Goal: Transaction & Acquisition: Purchase product/service

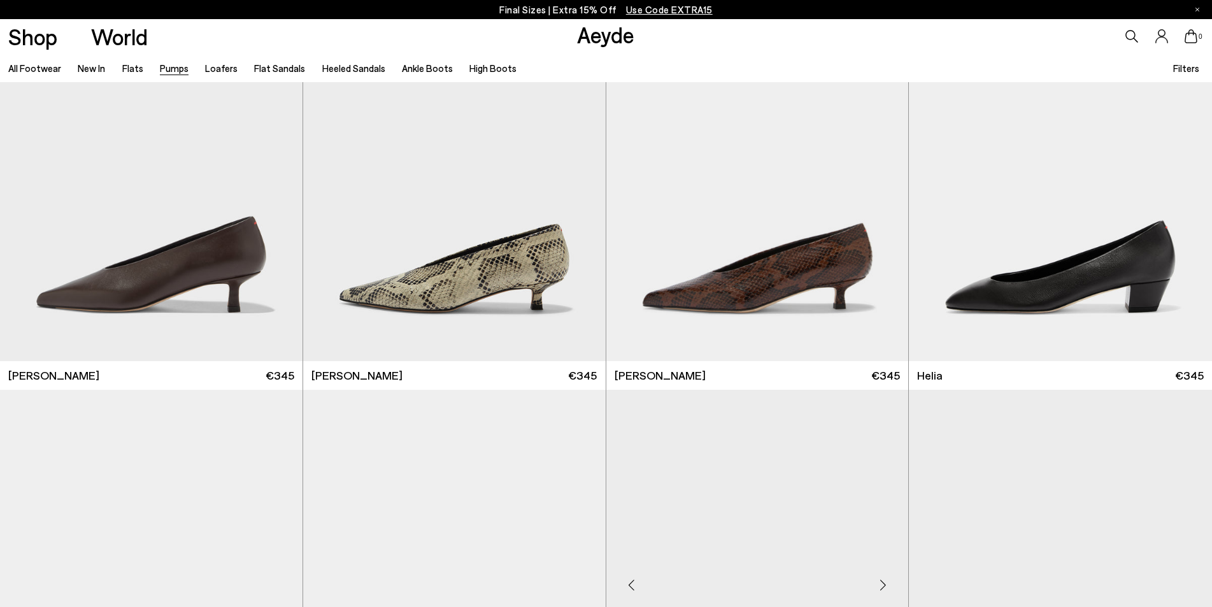
scroll to position [891, 0]
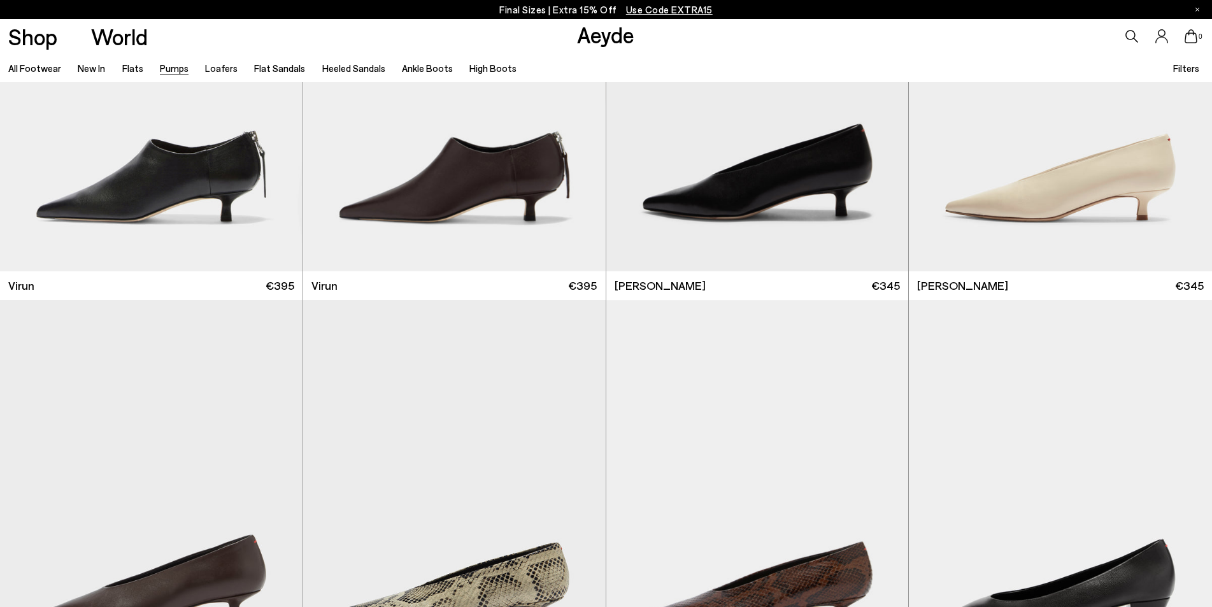
scroll to position [64, 0]
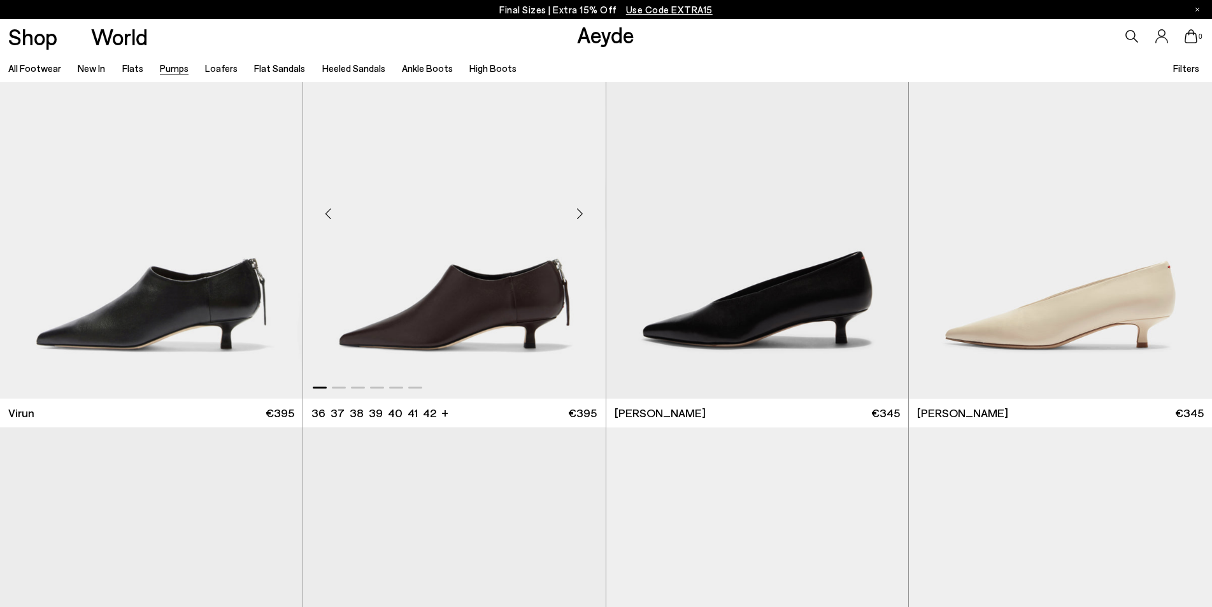
click at [439, 329] on img "1 / 6" at bounding box center [454, 208] width 302 height 380
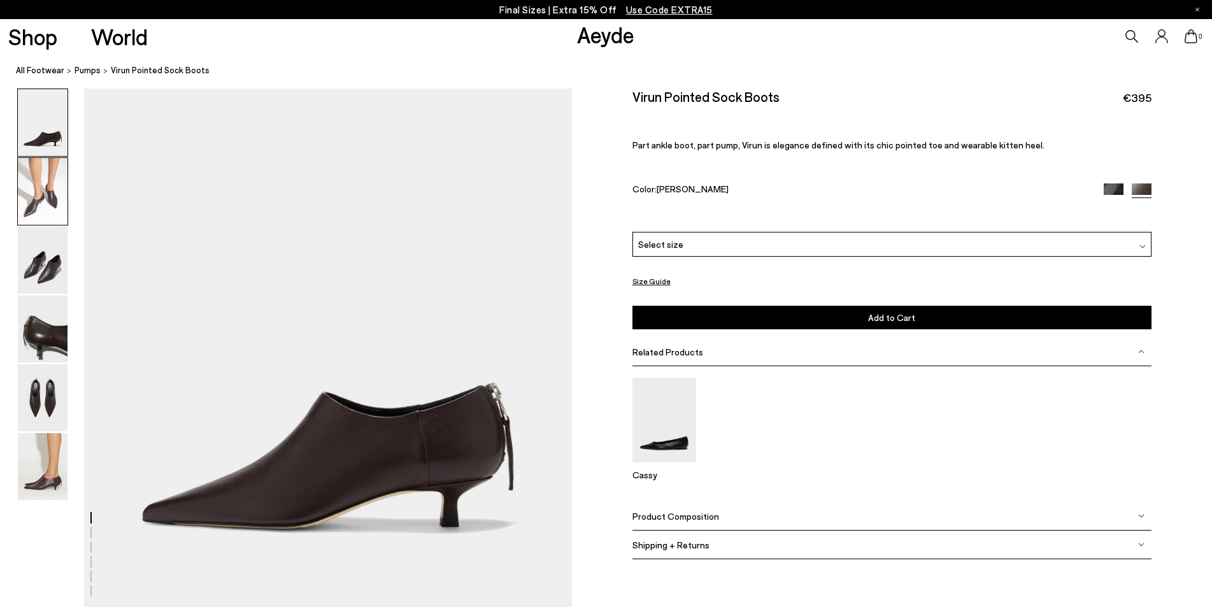
click at [53, 201] on img at bounding box center [43, 191] width 50 height 67
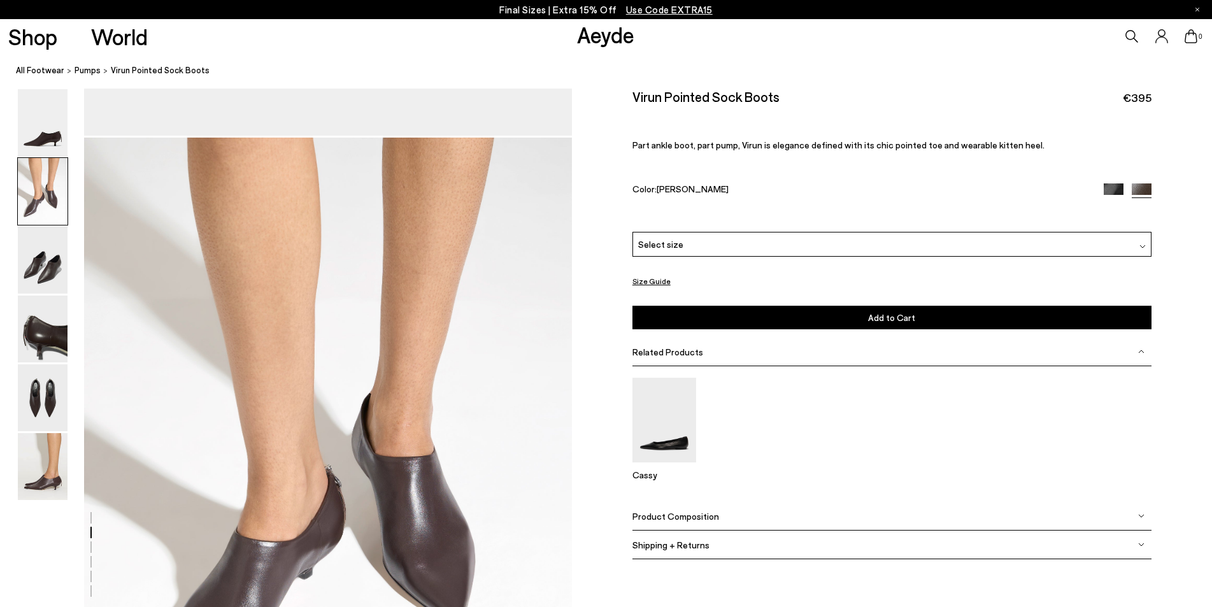
scroll to position [521, 0]
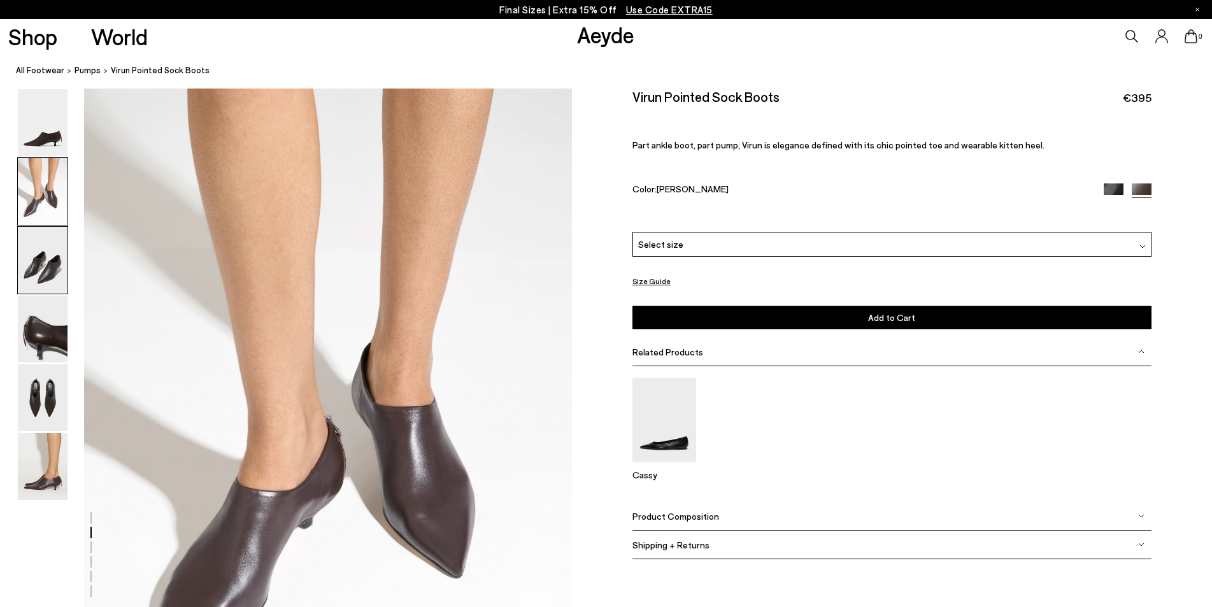
click at [38, 274] on img at bounding box center [43, 260] width 50 height 67
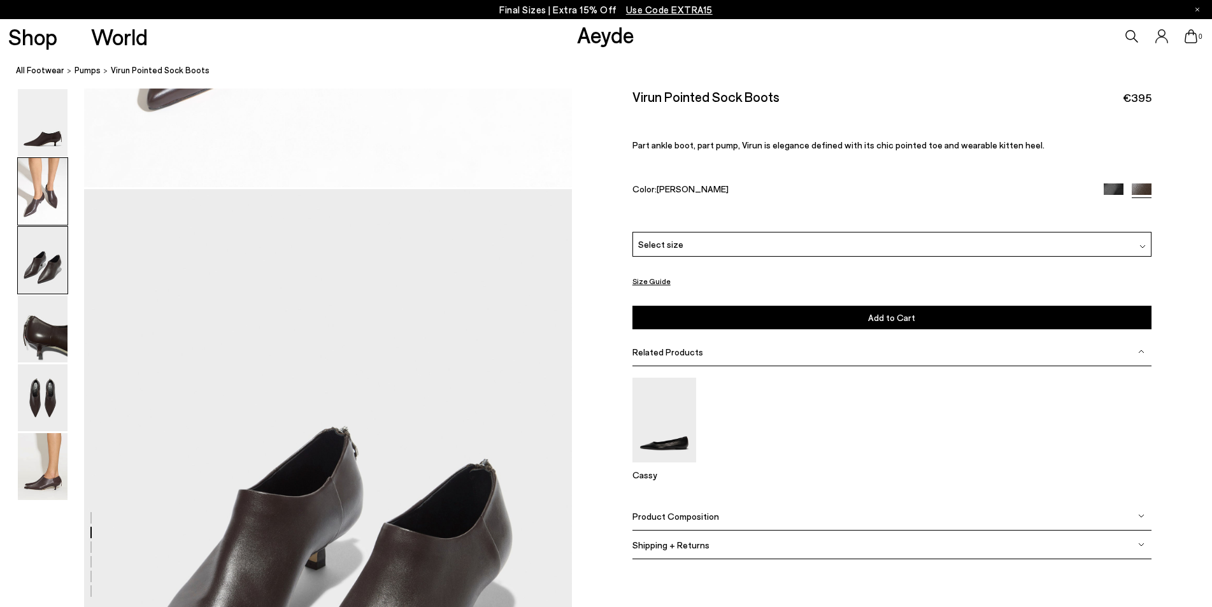
scroll to position [1173, 0]
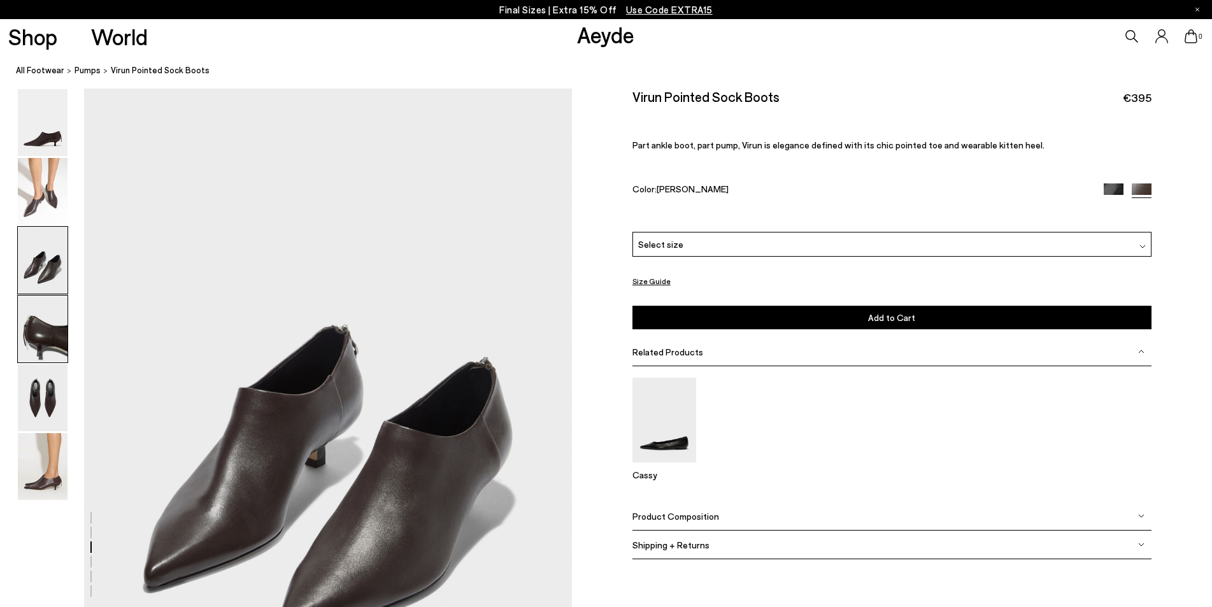
click at [38, 334] on img at bounding box center [43, 328] width 50 height 67
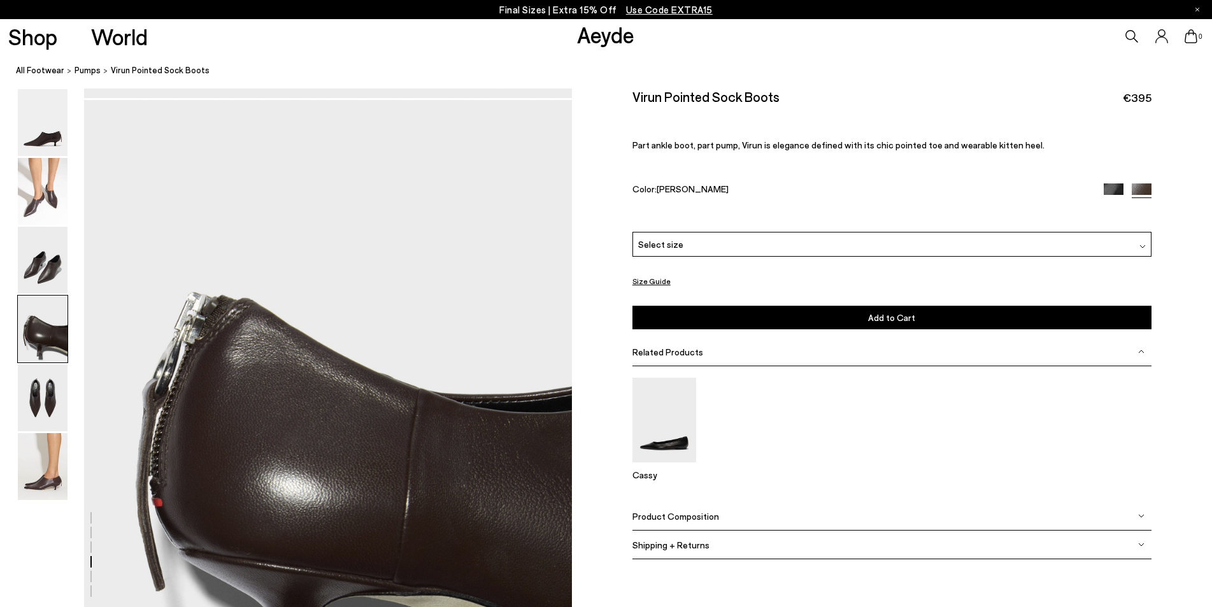
scroll to position [1825, 0]
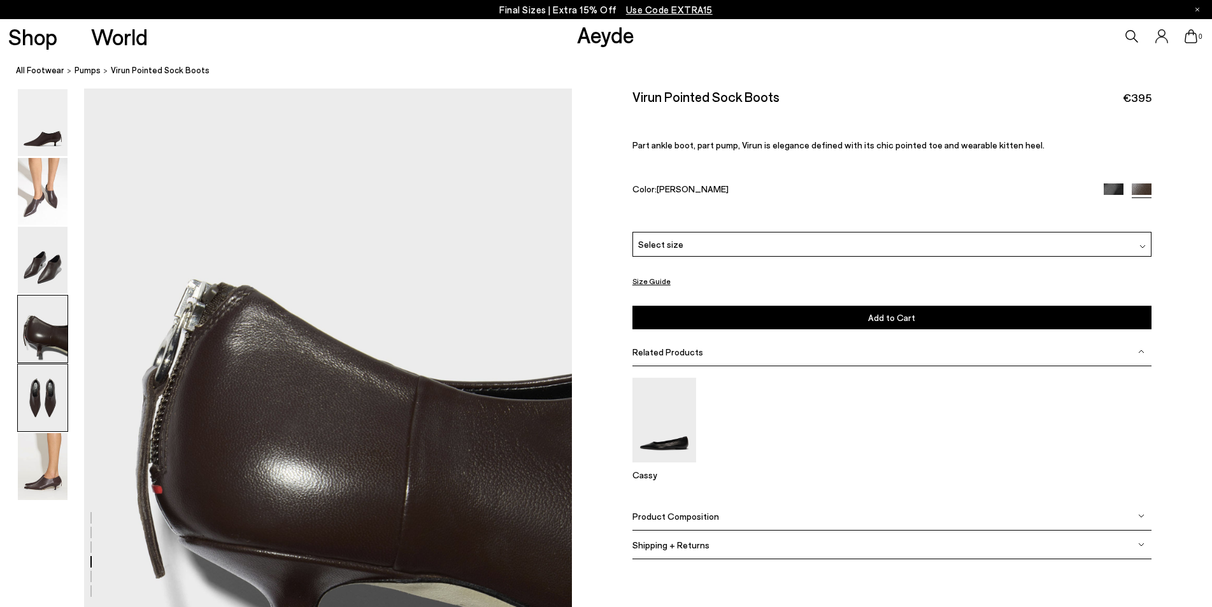
click at [44, 407] on img at bounding box center [43, 397] width 50 height 67
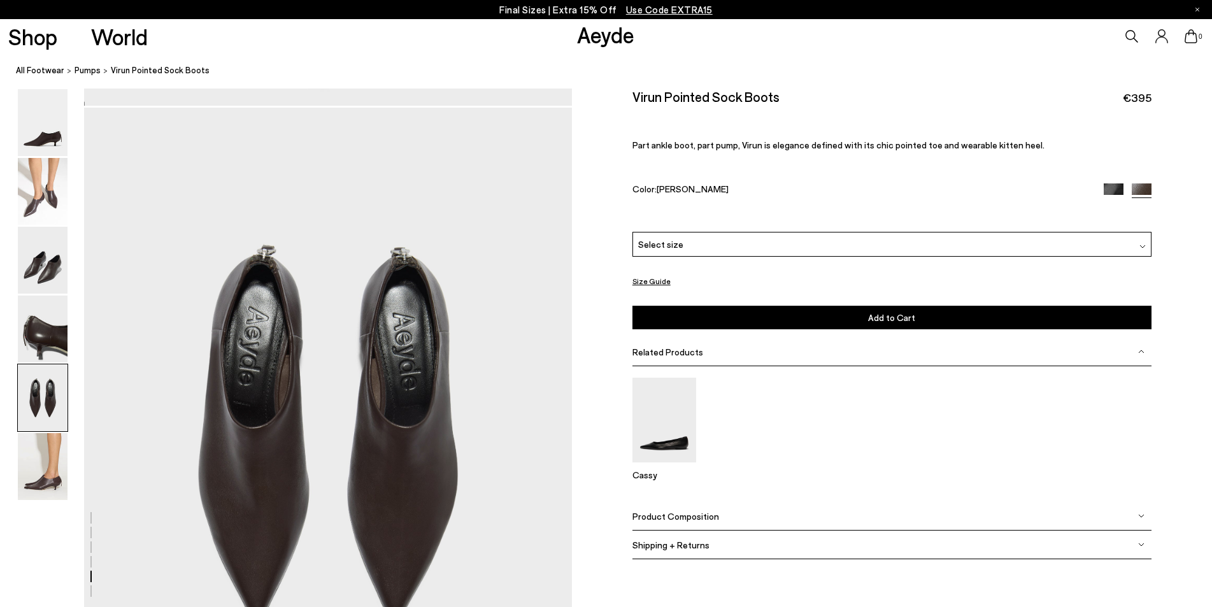
scroll to position [2477, 0]
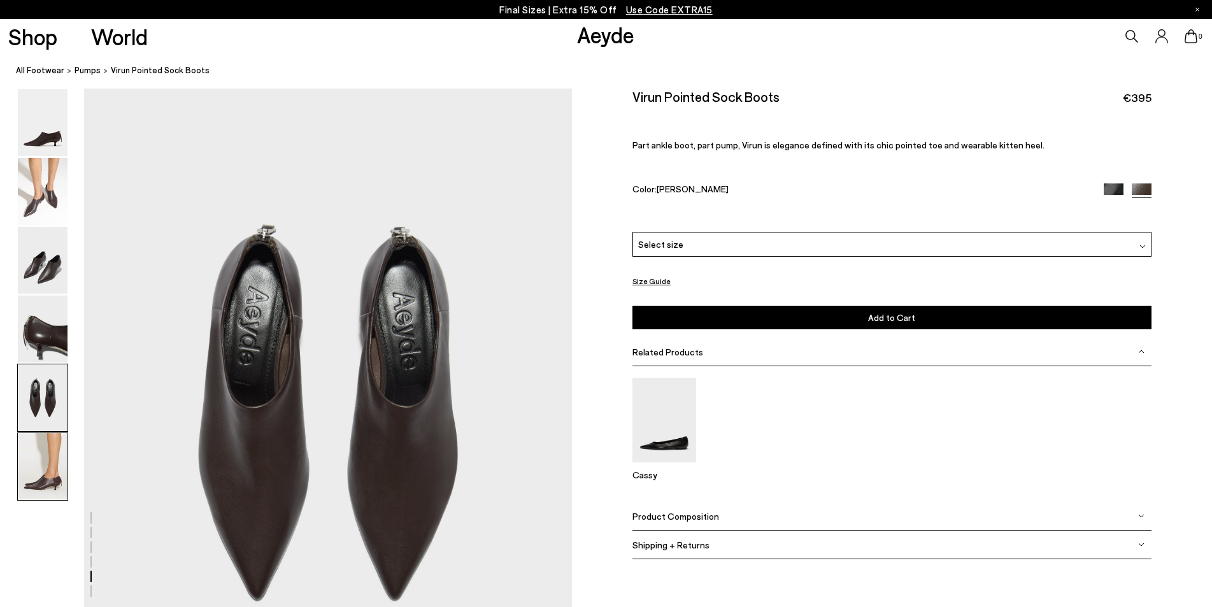
click at [57, 444] on img at bounding box center [43, 466] width 50 height 67
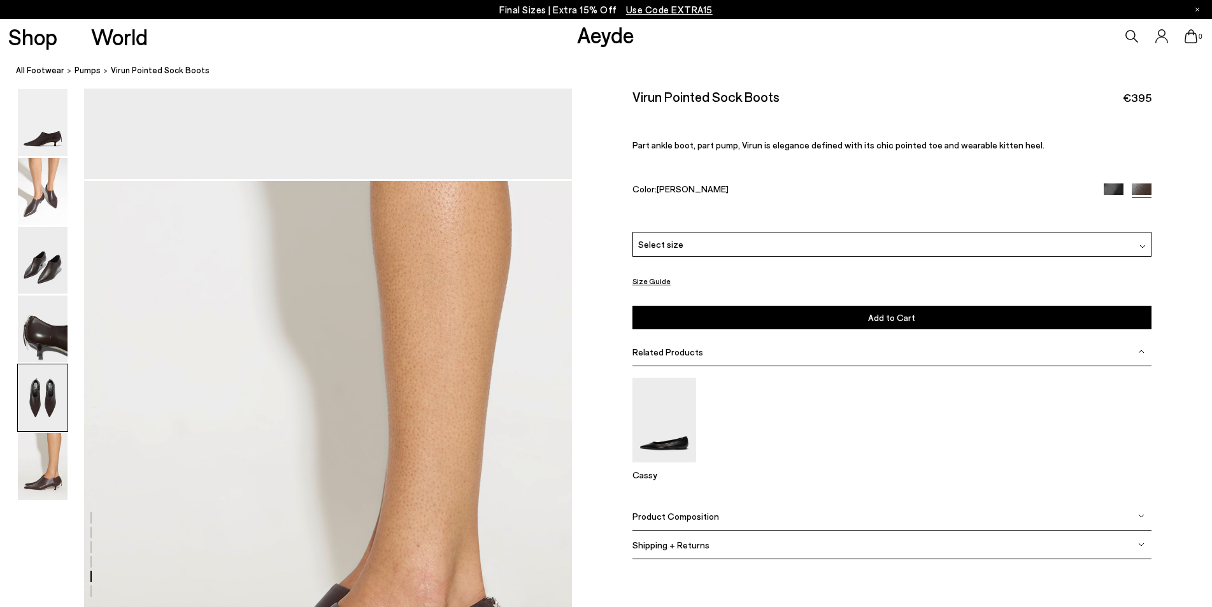
scroll to position [3216, 0]
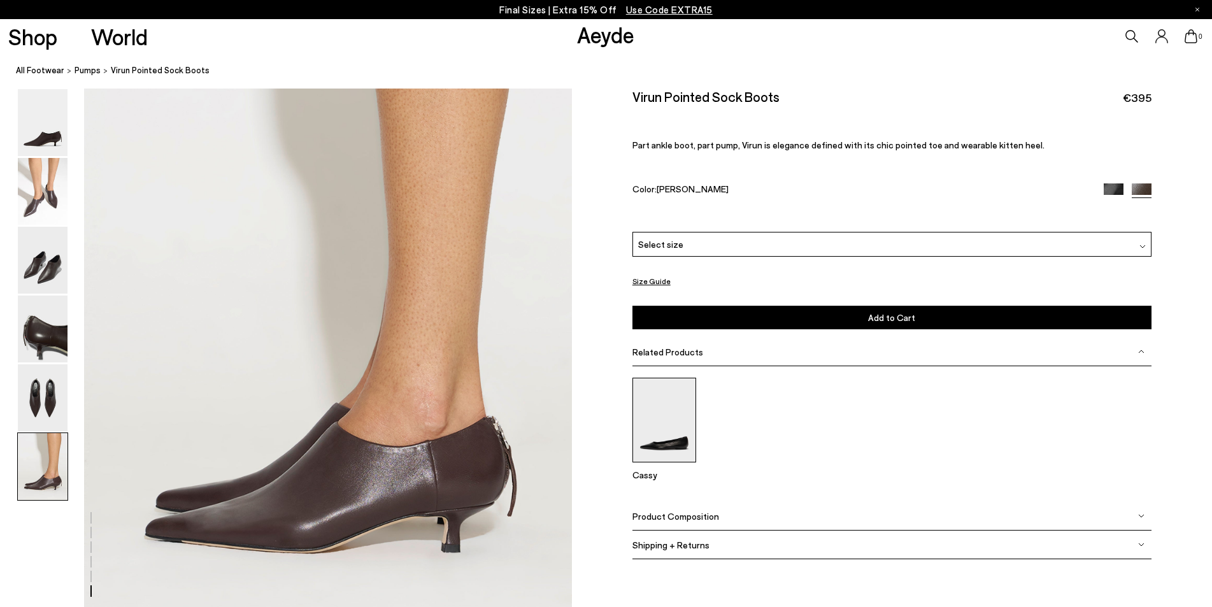
click at [663, 407] on img at bounding box center [664, 420] width 64 height 85
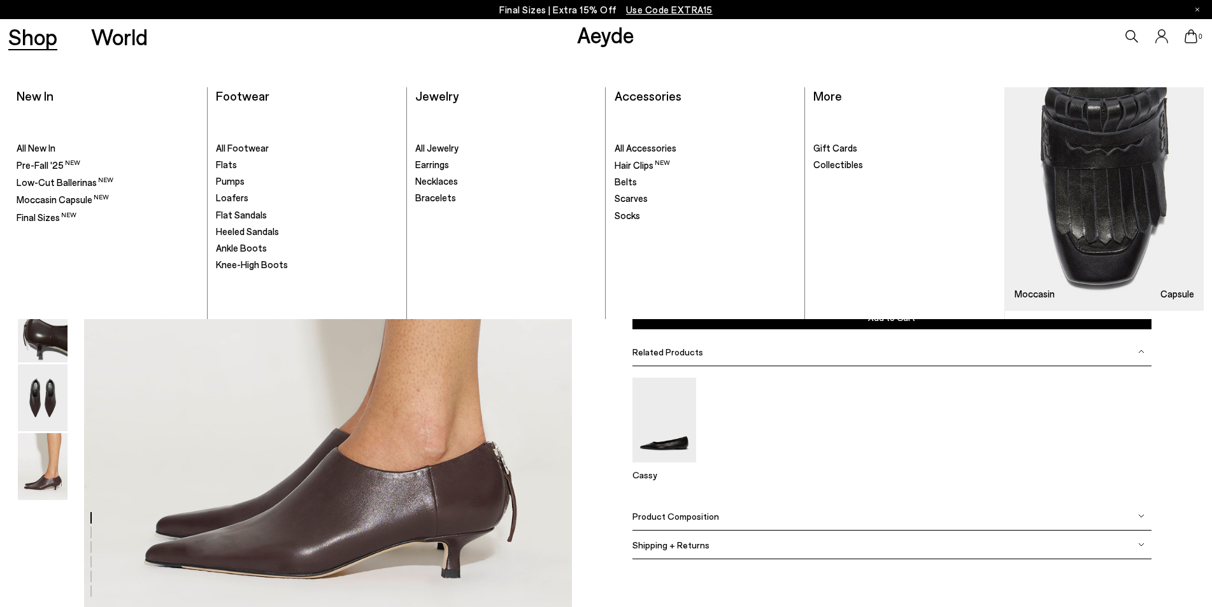
scroll to position [3216, 0]
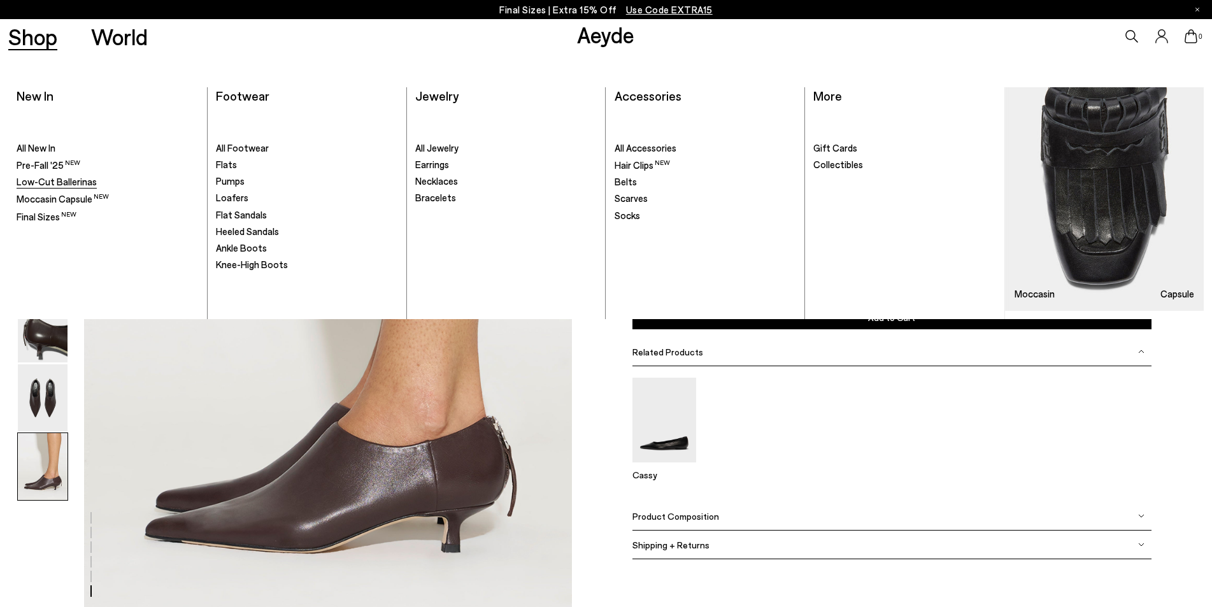
click at [60, 181] on span "Low-Cut Ballerinas" at bounding box center [57, 181] width 80 height 11
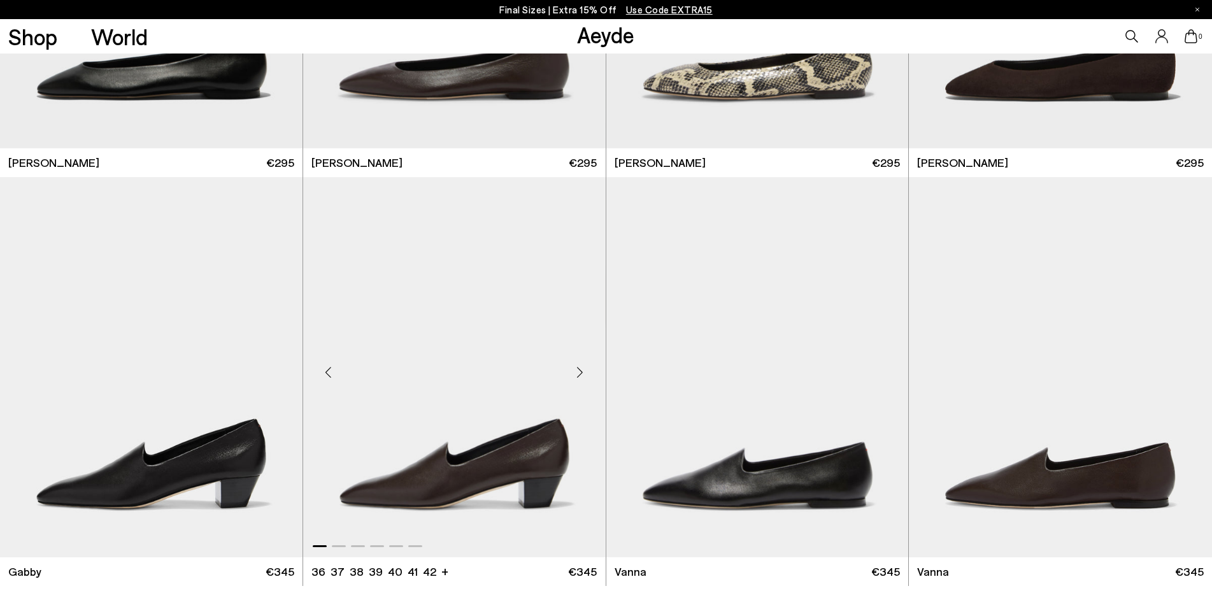
scroll to position [1595, 0]
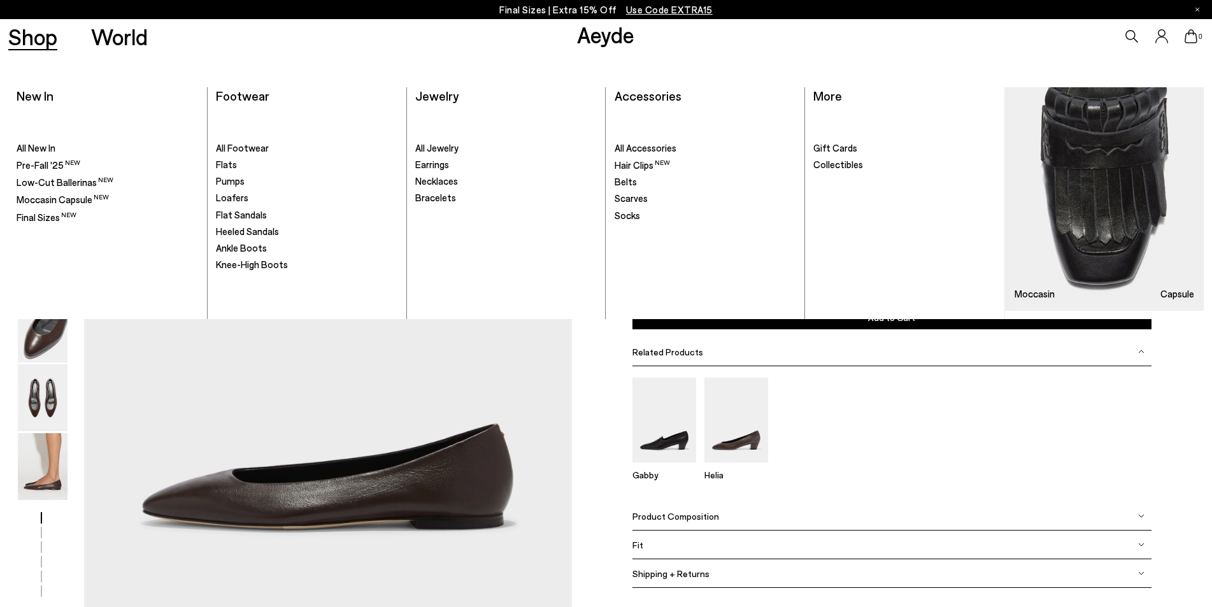
click at [14, 33] on link "Shop" at bounding box center [32, 36] width 49 height 22
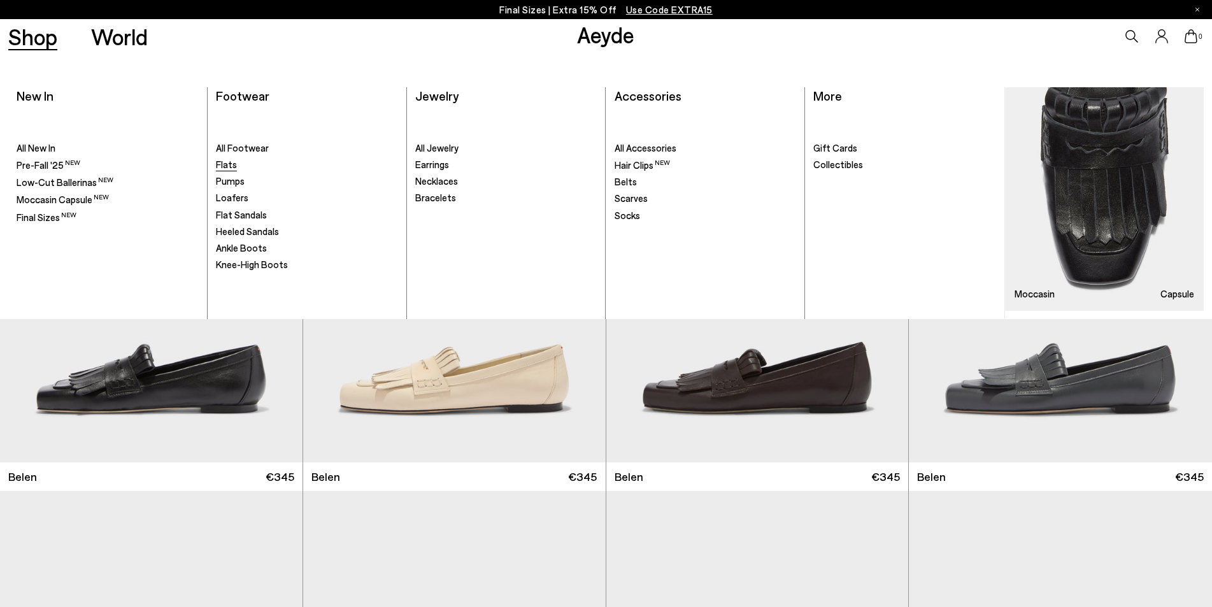
click at [234, 166] on span "Flats" at bounding box center [226, 164] width 21 height 11
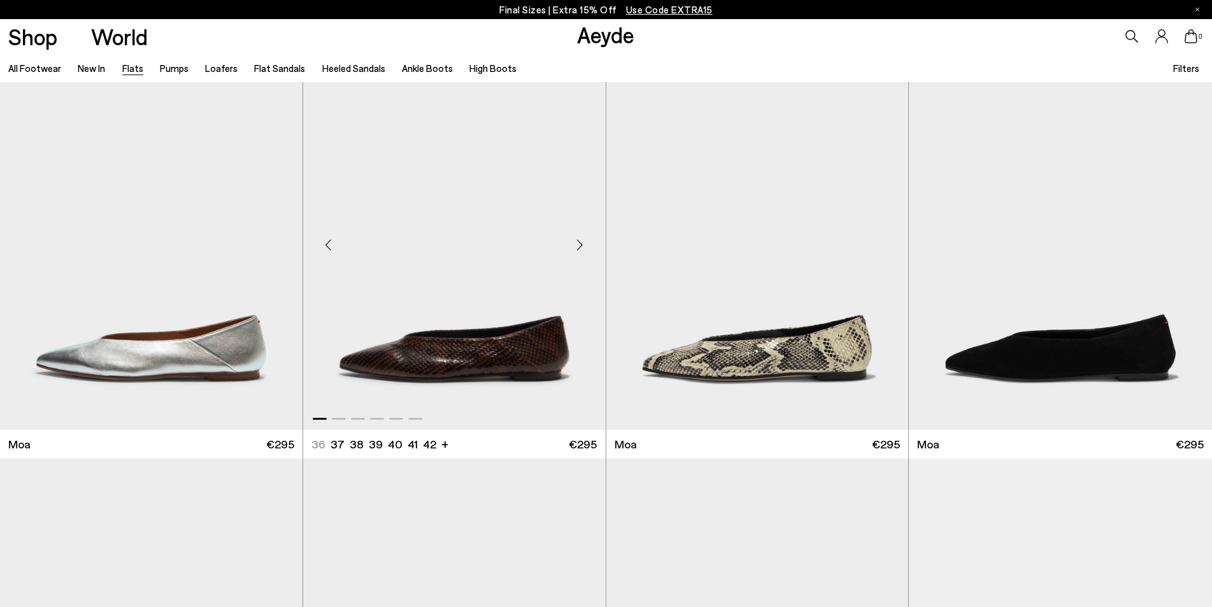
scroll to position [2802, 0]
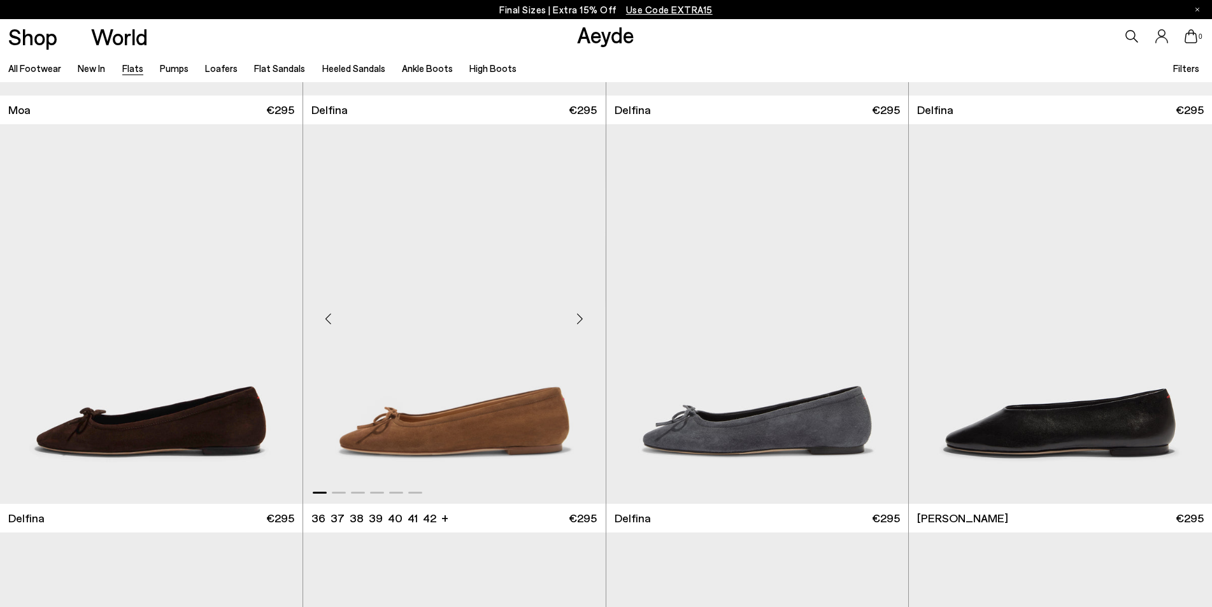
scroll to position [3375, 0]
